Goal: Task Accomplishment & Management: Use online tool/utility

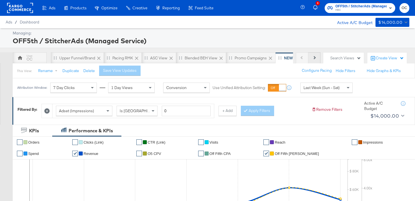
click at [315, 59] on button "Next" at bounding box center [314, 57] width 12 height 11
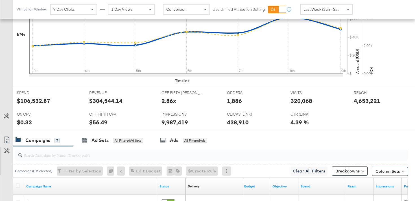
scroll to position [172, 0]
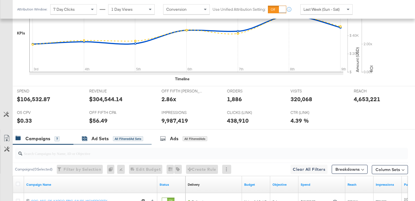
click at [113, 137] on div "All Filtered Ad Sets" at bounding box center [128, 138] width 30 height 5
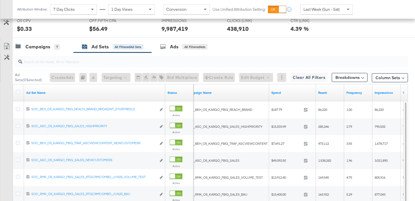
scroll to position [256, 0]
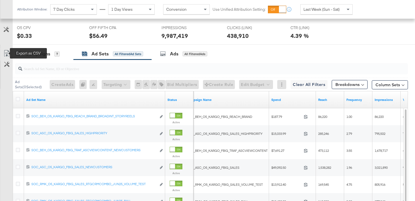
click at [4, 50] on icon at bounding box center [6, 53] width 7 height 7
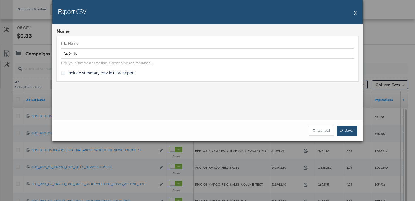
click at [352, 127] on link "Save" at bounding box center [346, 130] width 20 height 10
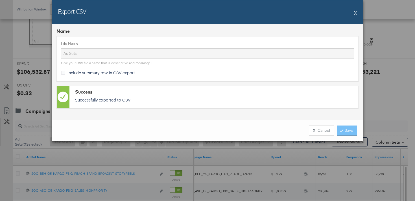
scroll to position [164, 0]
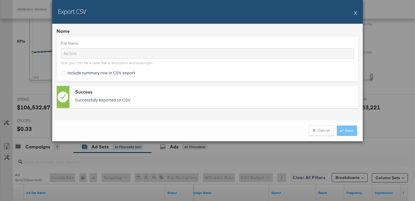
click at [355, 14] on button "X" at bounding box center [355, 12] width 3 height 11
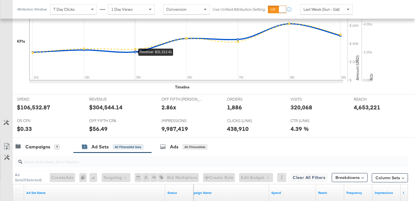
scroll to position [0, 0]
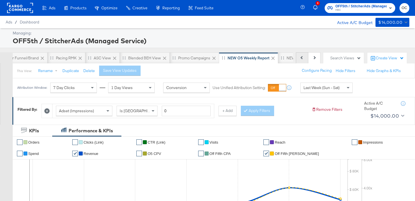
click at [298, 60] on button "Previous" at bounding box center [302, 57] width 12 height 11
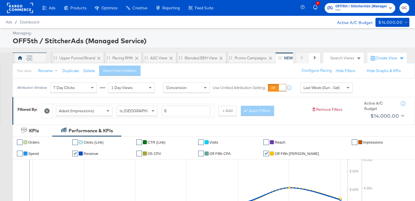
click at [40, 59] on div "OC" at bounding box center [30, 57] width 34 height 11
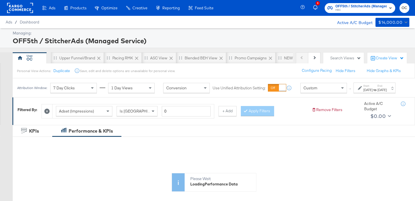
click at [312, 97] on div "Attribution Window: 7 Day Clicks 1 Day Views Conversion Use Unified Attribution…" at bounding box center [207, 87] width 389 height 19
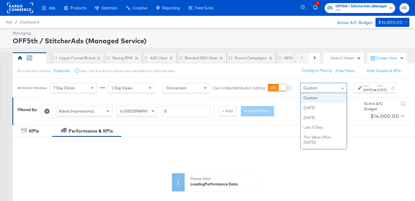
click at [312, 93] on div "Custom" at bounding box center [323, 88] width 46 height 10
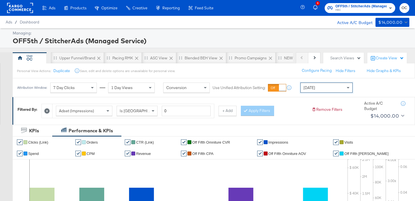
click at [27, 7] on rect at bounding box center [20, 8] width 26 height 10
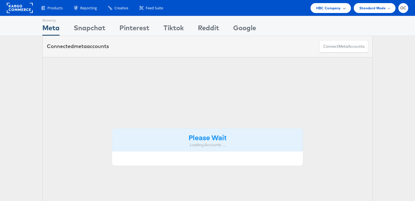
click at [316, 10] on span "HBC Company" at bounding box center [328, 8] width 25 height 6
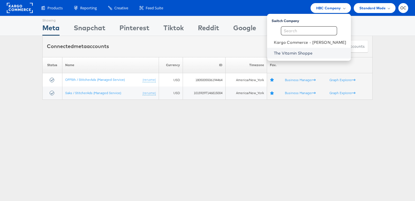
click at [307, 52] on link "The Vitamin Shoppe" at bounding box center [310, 53] width 72 height 6
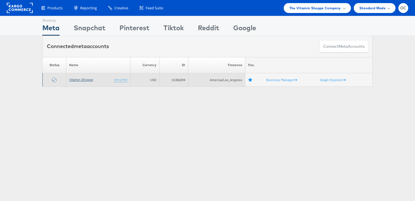
click at [83, 81] on link "Vitamin Shoppe" at bounding box center [81, 79] width 24 height 4
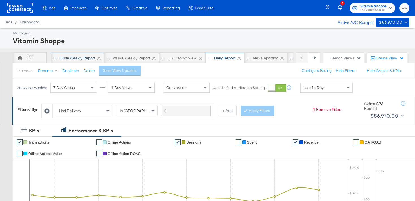
click at [76, 58] on div "Olivia Weekly Report" at bounding box center [77, 57] width 36 height 5
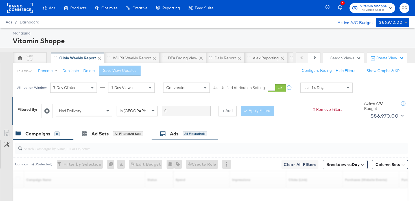
click at [175, 135] on div "Ads" at bounding box center [174, 133] width 8 height 6
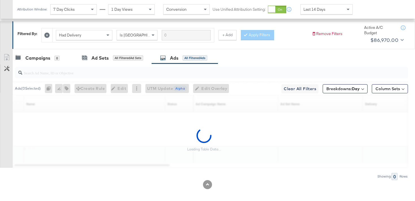
scroll to position [79, 0]
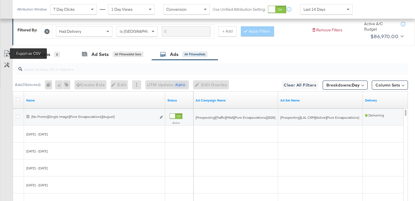
click at [7, 54] on icon at bounding box center [6, 53] width 7 height 7
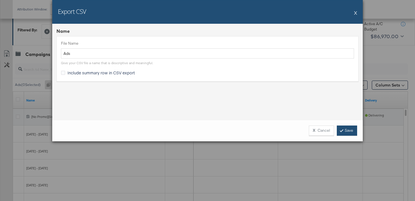
click at [338, 130] on link "Save" at bounding box center [346, 130] width 20 height 10
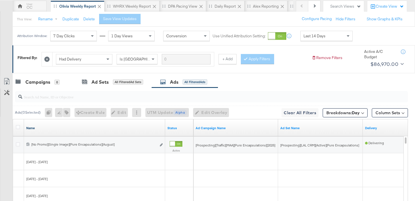
scroll to position [0, 0]
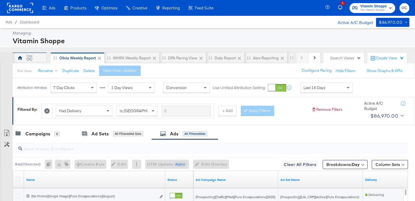
click at [41, 60] on div "OC" at bounding box center [30, 57] width 34 height 11
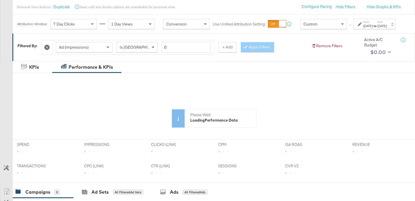
scroll to position [22, 0]
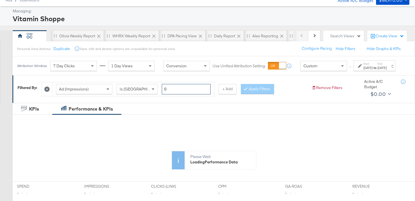
drag, startPoint x: 196, startPoint y: 94, endPoint x: 176, endPoint y: 94, distance: 19.7
click at [176, 94] on input "0" at bounding box center [186, 89] width 49 height 10
click at [225, 93] on button "+ Add" at bounding box center [227, 89] width 18 height 10
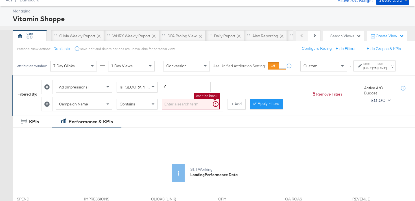
click at [181, 109] on input "search" at bounding box center [191, 104] width 58 height 10
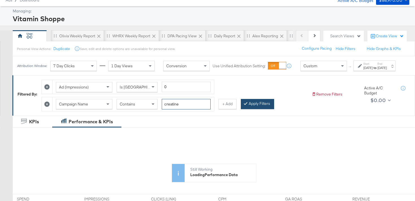
type input "creatine"
click at [252, 109] on button "Apply Filters" at bounding box center [257, 104] width 33 height 10
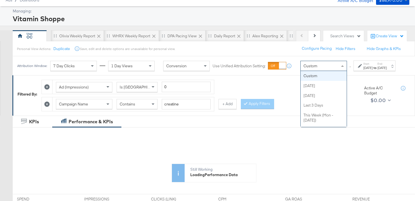
click at [315, 71] on div "Custom" at bounding box center [323, 66] width 46 height 10
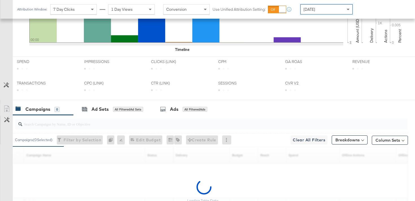
scroll to position [269, 0]
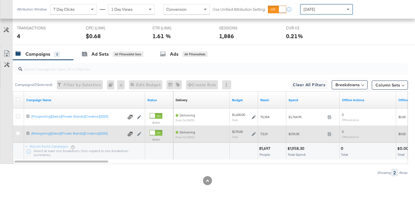
click at [255, 133] on icon at bounding box center [254, 134] width 4 height 4
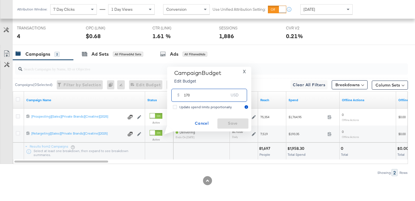
drag, startPoint x: 187, startPoint y: 95, endPoint x: 181, endPoint y: 94, distance: 6.4
click at [181, 94] on div "$ 170 USD" at bounding box center [209, 95] width 76 height 13
type input "250"
click at [230, 127] on button "Save" at bounding box center [232, 123] width 31 height 10
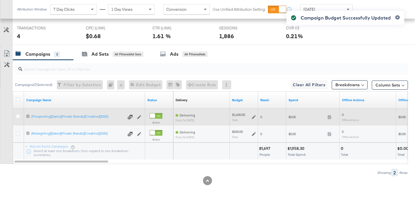
click at [254, 116] on icon at bounding box center [254, 117] width 4 height 4
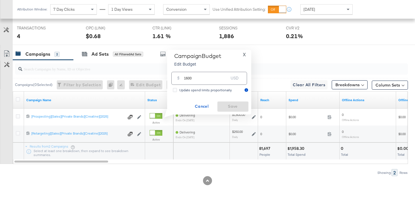
click at [187, 79] on input "1600" at bounding box center [206, 76] width 45 height 12
type input "1500"
click at [235, 106] on span "Save" at bounding box center [232, 106] width 27 height 7
